Goal: Task Accomplishment & Management: Use online tool/utility

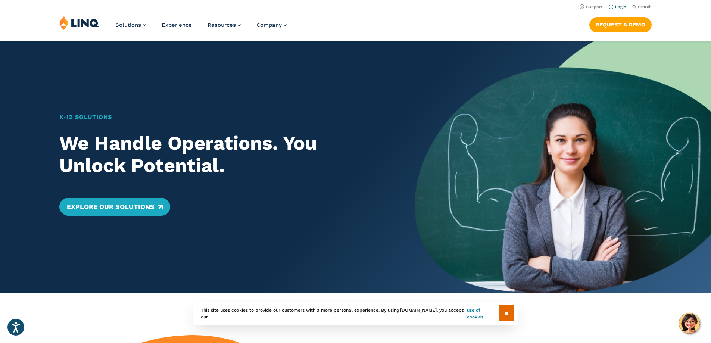
click at [616, 8] on link "Login" at bounding box center [617, 6] width 18 height 5
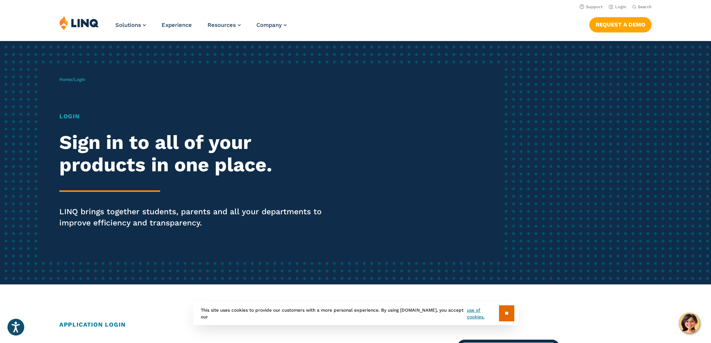
click at [67, 116] on h1 "Login" at bounding box center [196, 116] width 274 height 9
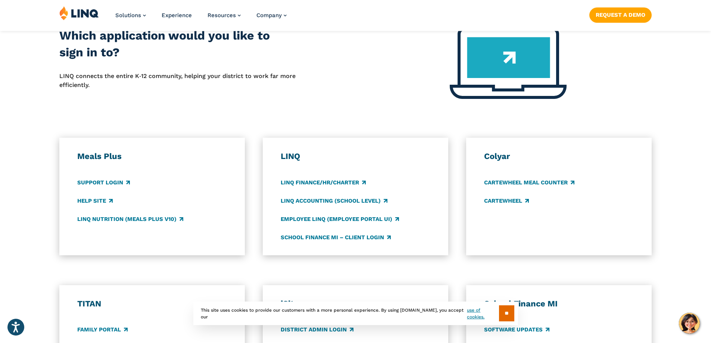
scroll to position [336, 0]
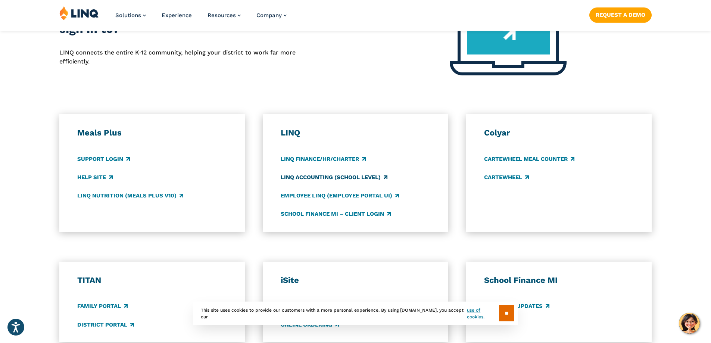
click at [348, 177] on link "LINQ Accounting (school level)" at bounding box center [334, 177] width 107 height 8
click at [384, 179] on link "LINQ Accounting (school level)" at bounding box center [334, 177] width 107 height 8
click at [360, 178] on link "LINQ Accounting (school level)" at bounding box center [334, 177] width 107 height 8
click at [503, 311] on input "**" at bounding box center [506, 313] width 15 height 16
